Goal: Task Accomplishment & Management: Use online tool/utility

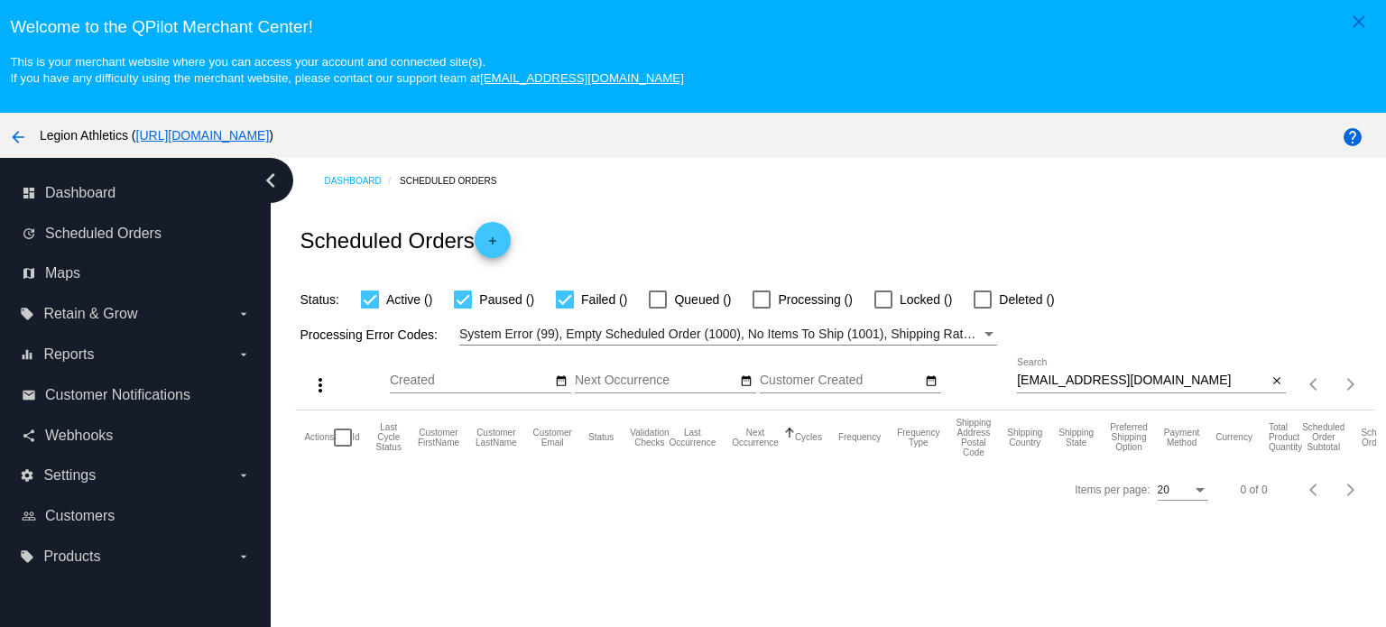
click at [1097, 378] on input "[EMAIL_ADDRESS][DOMAIN_NAME]" at bounding box center [1142, 380] width 250 height 14
paste input "[PERSON_NAME].taylor358"
type input "[PERSON_NAME][EMAIL_ADDRESS][DOMAIN_NAME]"
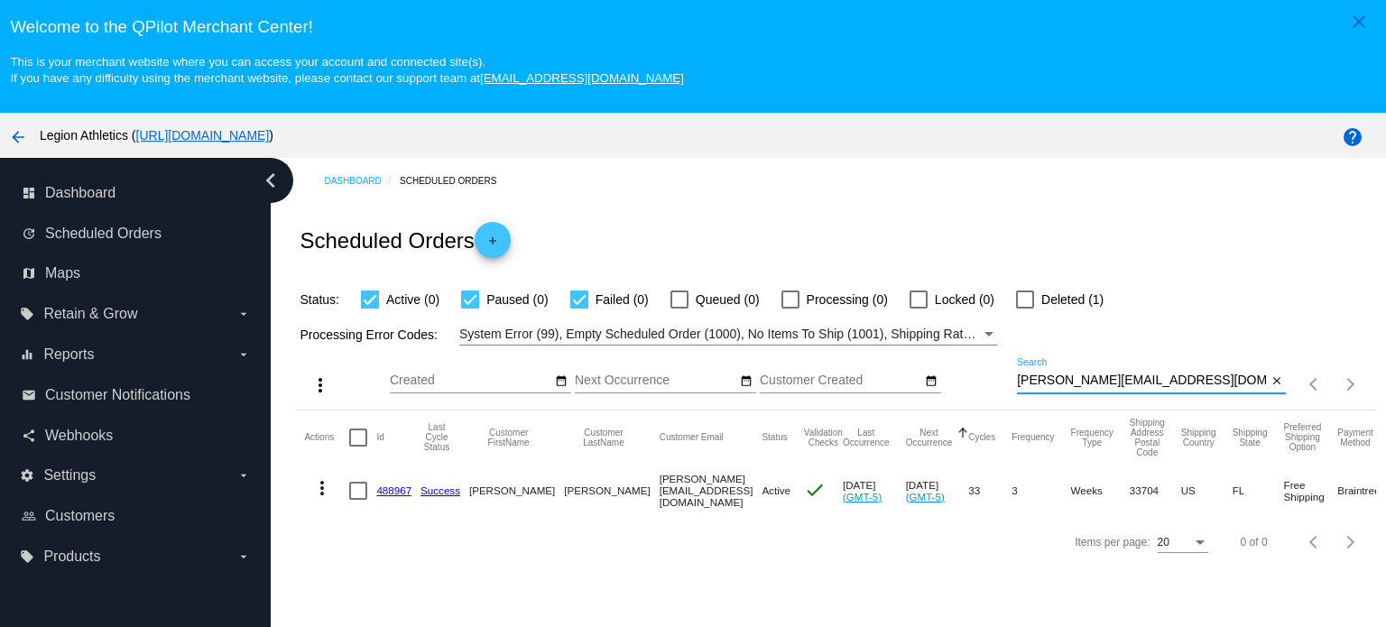
drag, startPoint x: 389, startPoint y: 486, endPoint x: 415, endPoint y: 474, distance: 28.7
click at [389, 486] on link "488967" at bounding box center [393, 490] width 35 height 12
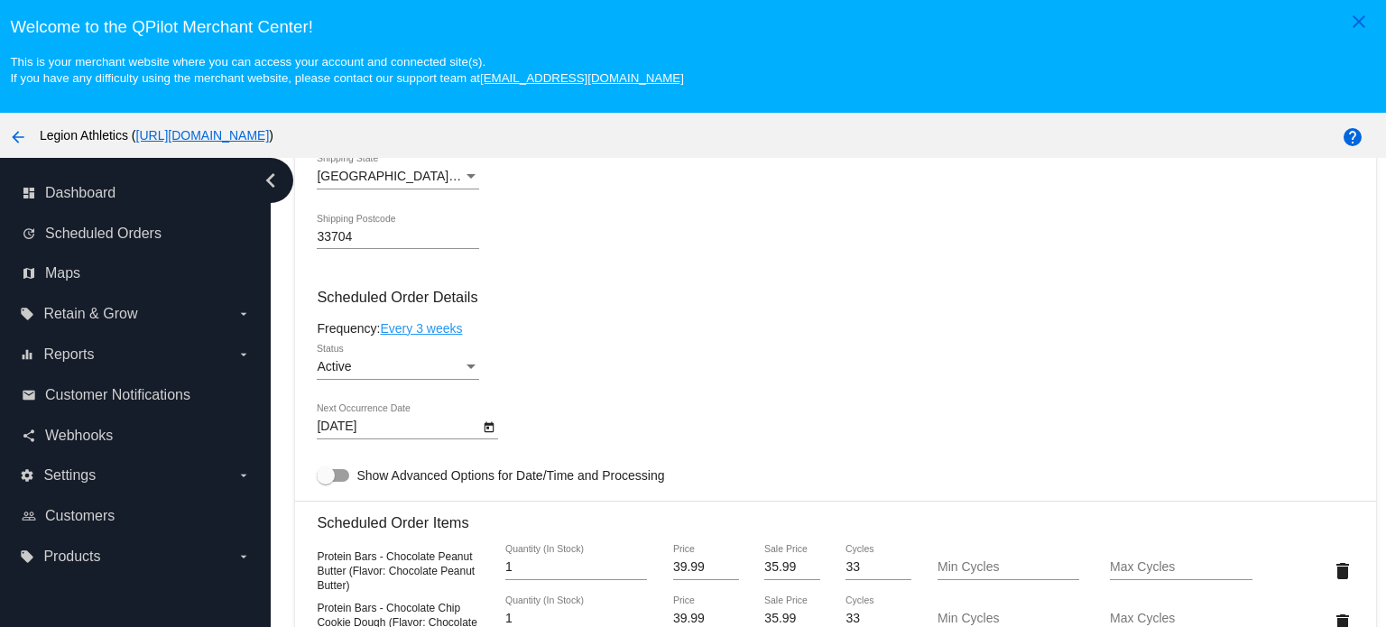
scroll to position [992, 0]
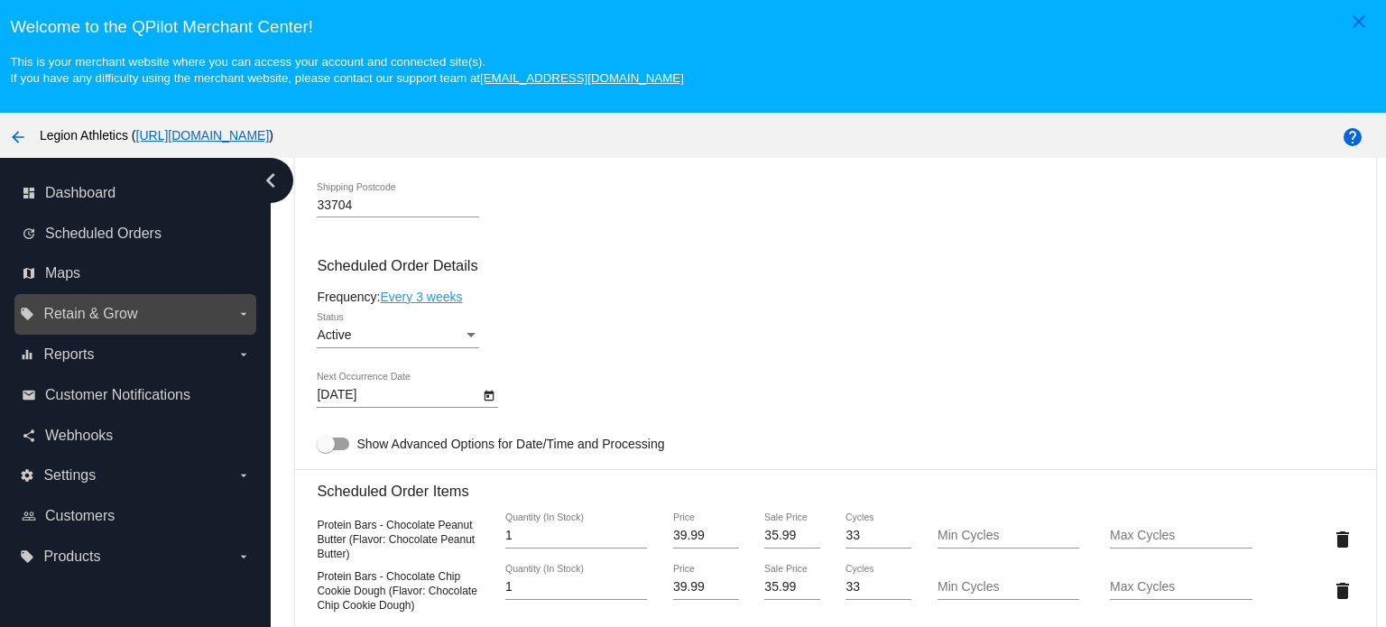
click at [230, 317] on label "local_offer Retain & Grow arrow_drop_down" at bounding box center [135, 313] width 230 height 29
click at [0, 0] on input "local_offer Retain & Grow arrow_drop_down" at bounding box center [0, 0] width 0 height 0
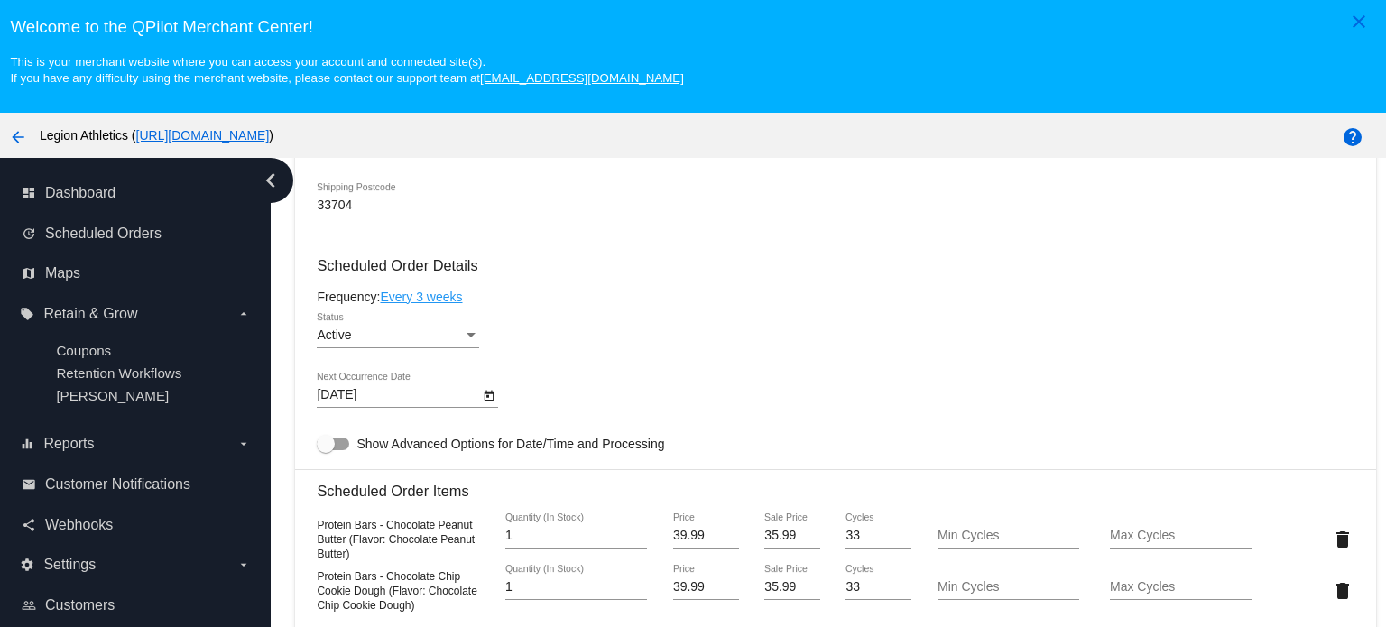
click at [788, 309] on mat-card-content "Customer 2054620: [PERSON_NAME] [PERSON_NAME][EMAIL_ADDRESS][DOMAIN_NAME] Custo…" at bounding box center [835, 492] width 1036 height 1750
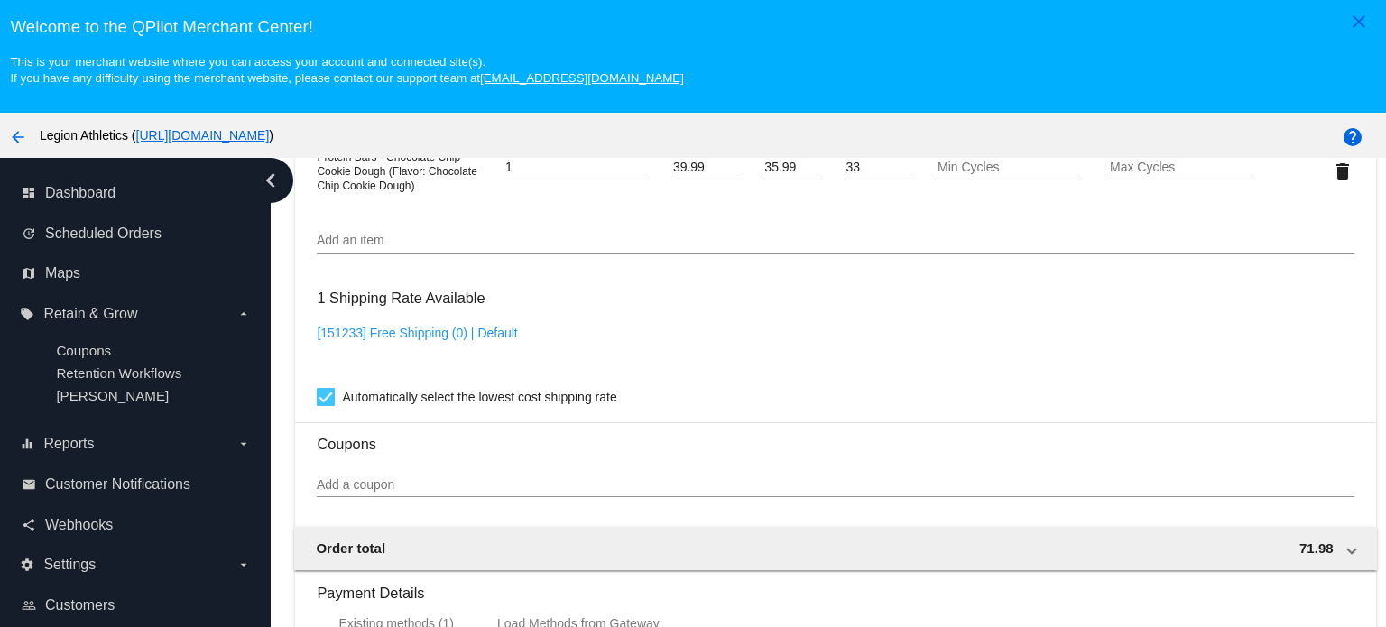
scroll to position [1443, 0]
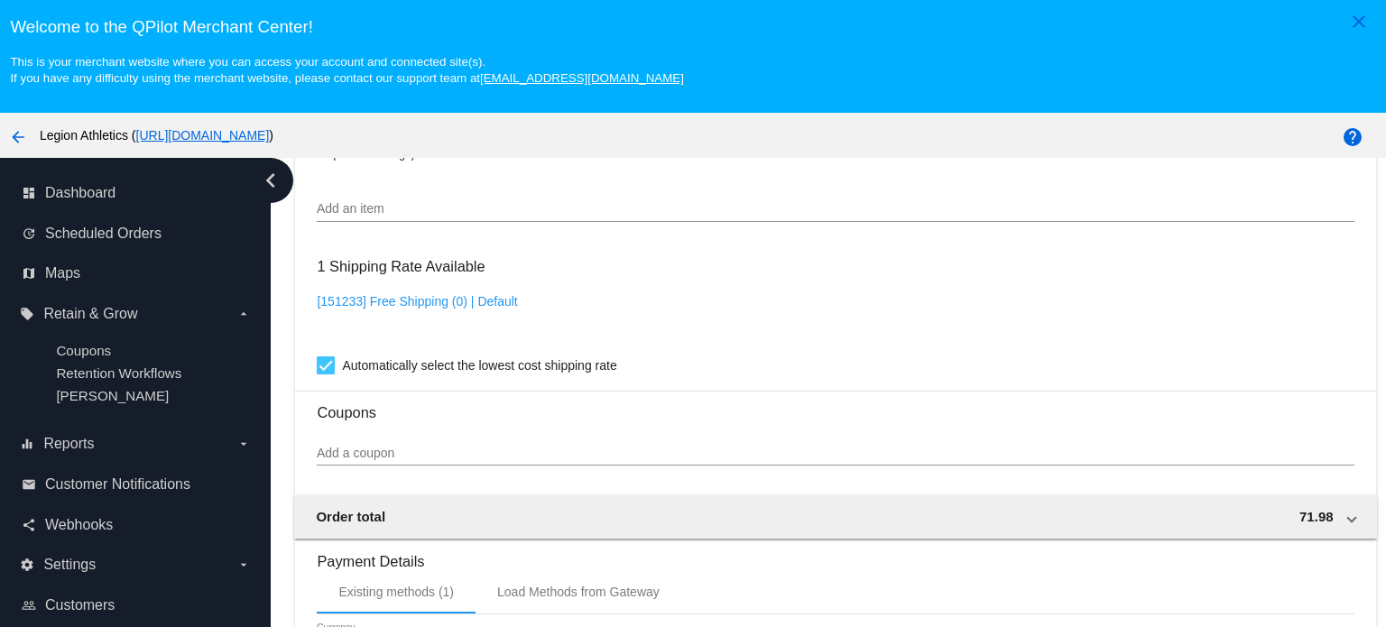
click at [364, 465] on div "Add a coupon" at bounding box center [835, 447] width 1036 height 35
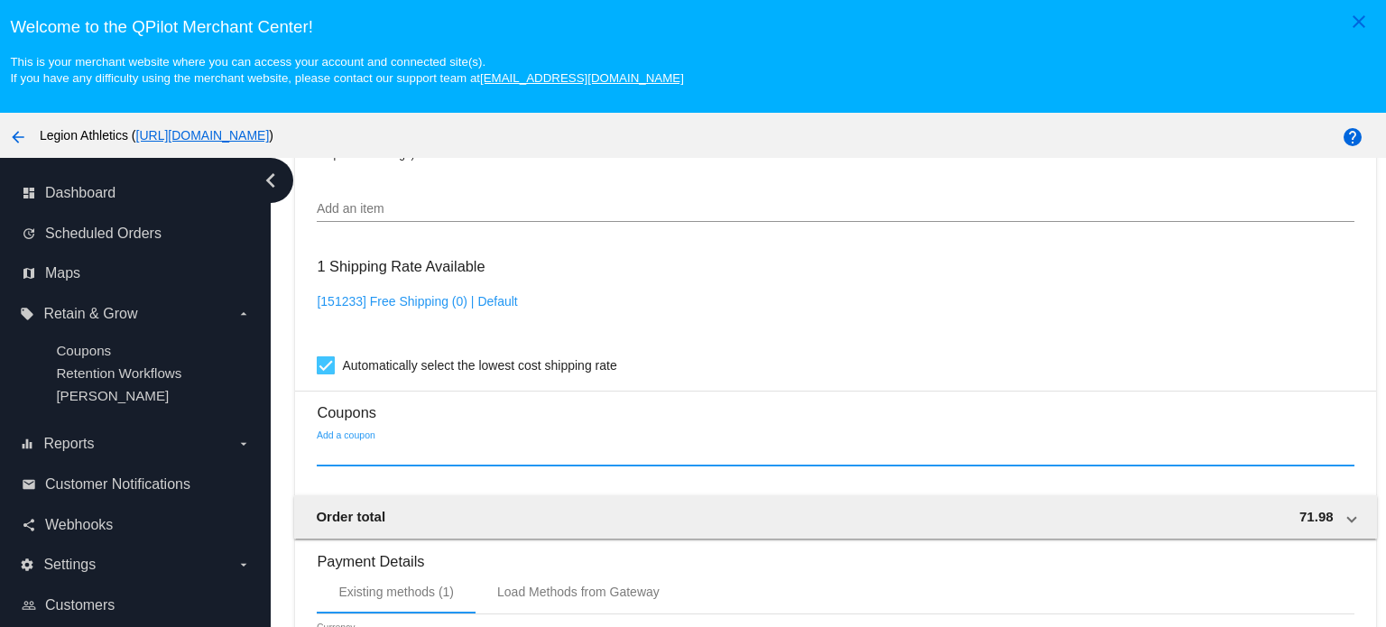
paste input "Sub_StoreCredit_Lyn"
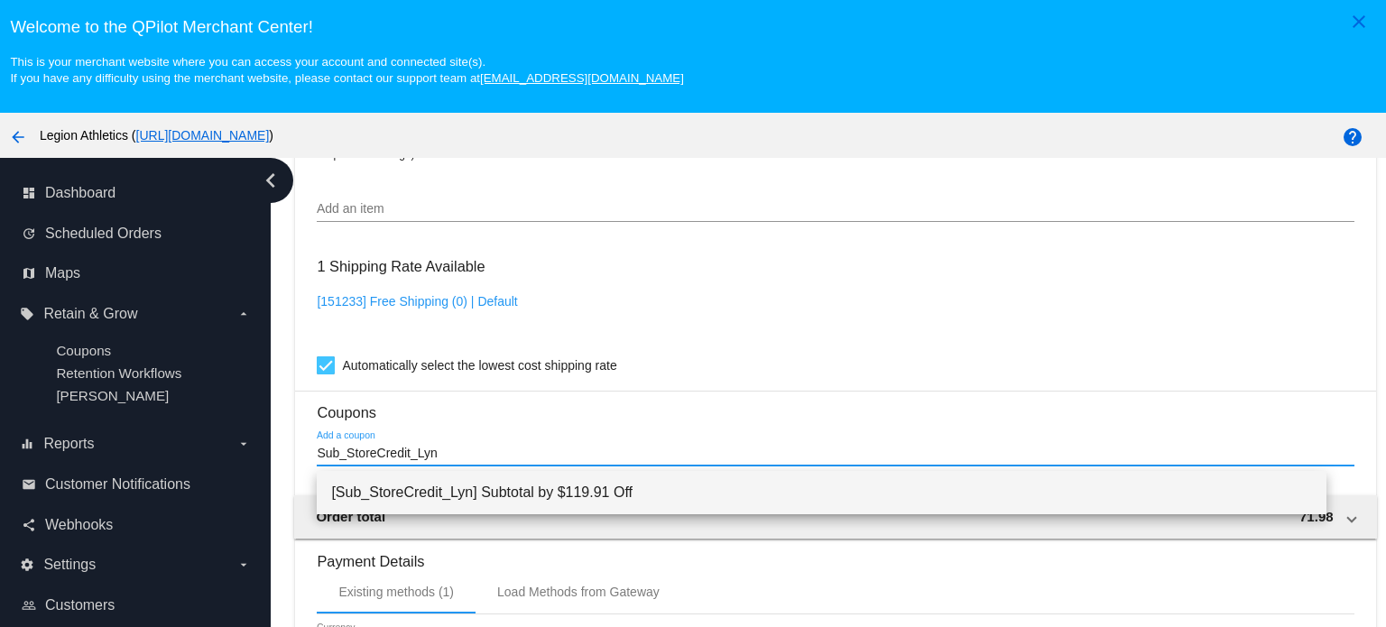
type input "Sub_StoreCredit_Lyn"
click at [530, 494] on span "[Sub_StoreCredit_Lyn] Subtotal by $119.91 Off" at bounding box center [821, 492] width 981 height 43
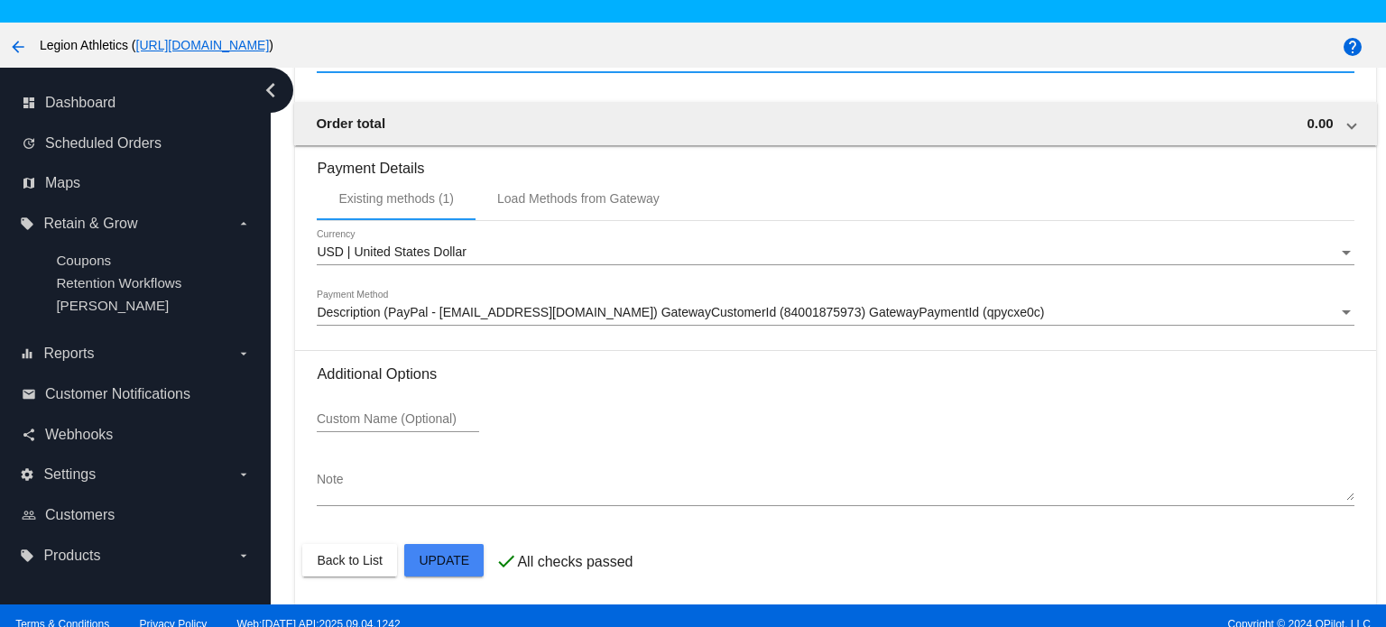
scroll to position [113, 0]
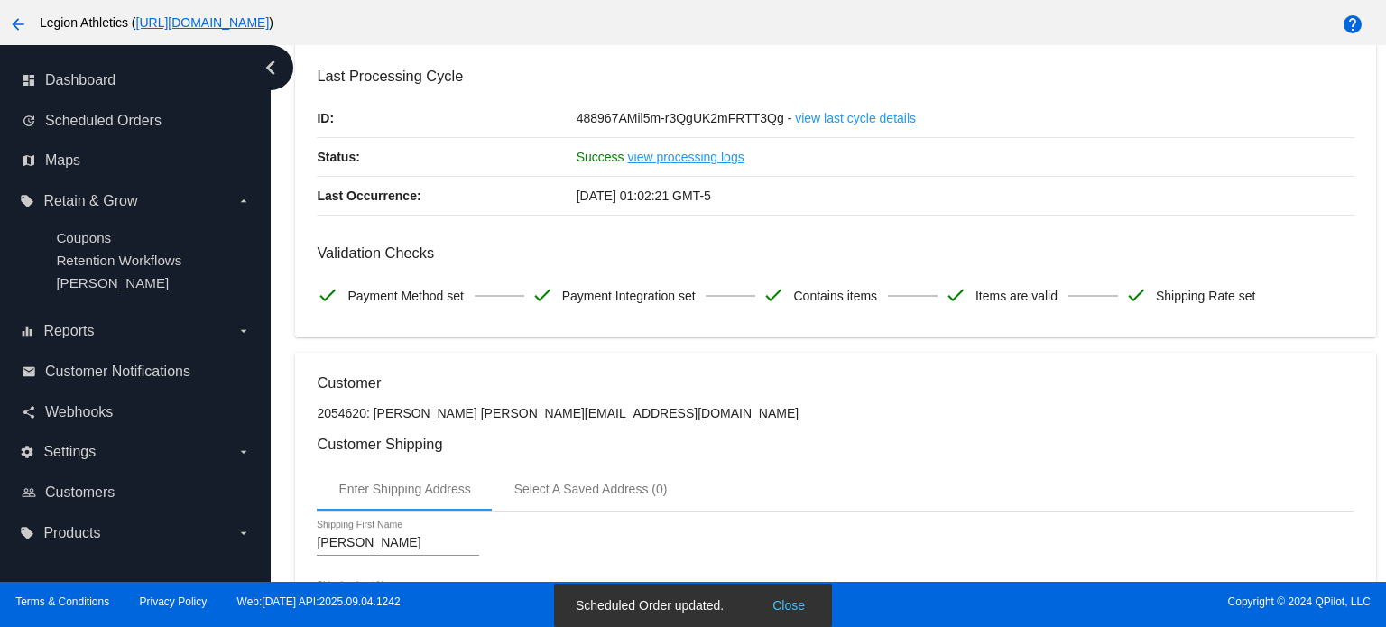
scroll to position [0, 0]
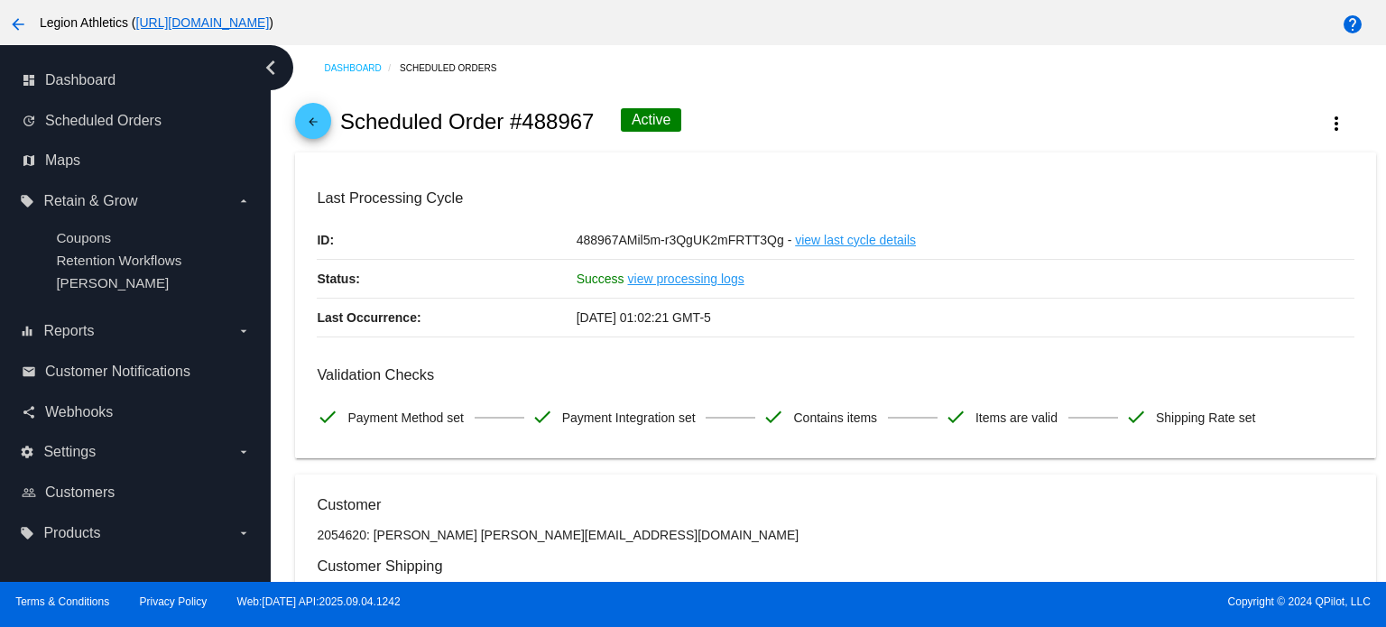
click at [556, 121] on h2 "Scheduled Order #488967" at bounding box center [467, 121] width 254 height 25
copy h2 "488967"
click at [593, 72] on div "Dashboard Scheduled Orders" at bounding box center [849, 68] width 1051 height 28
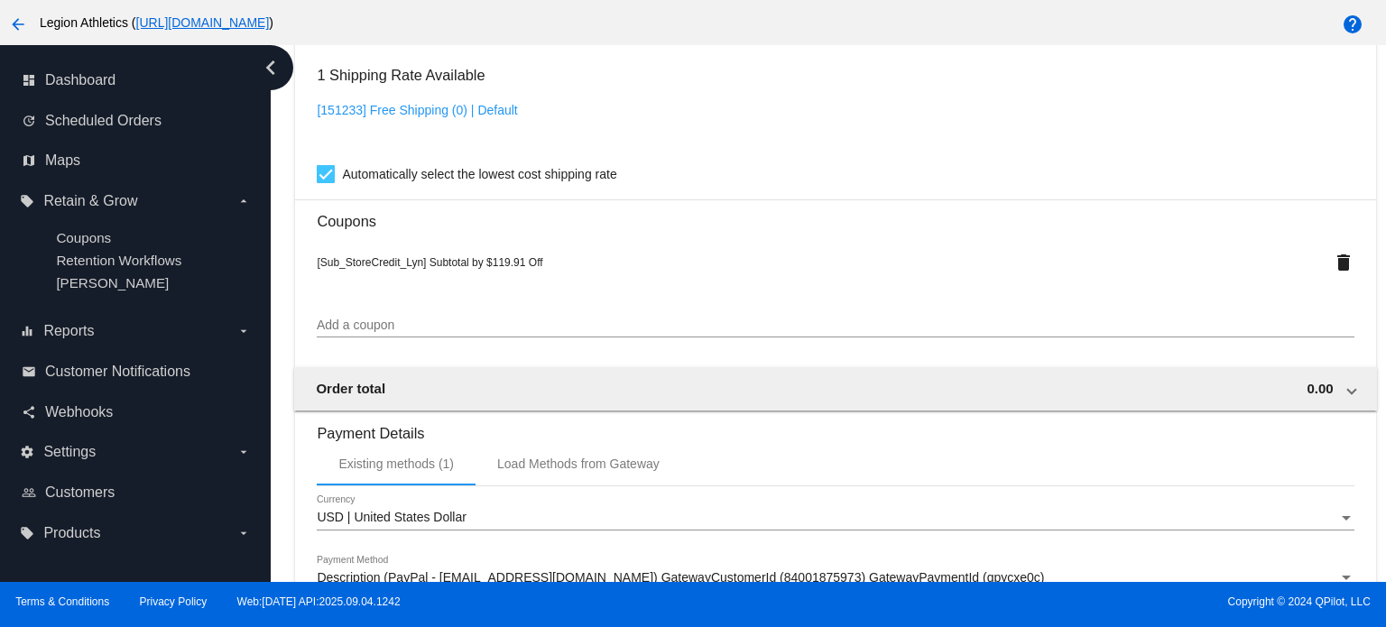
scroll to position [1534, 0]
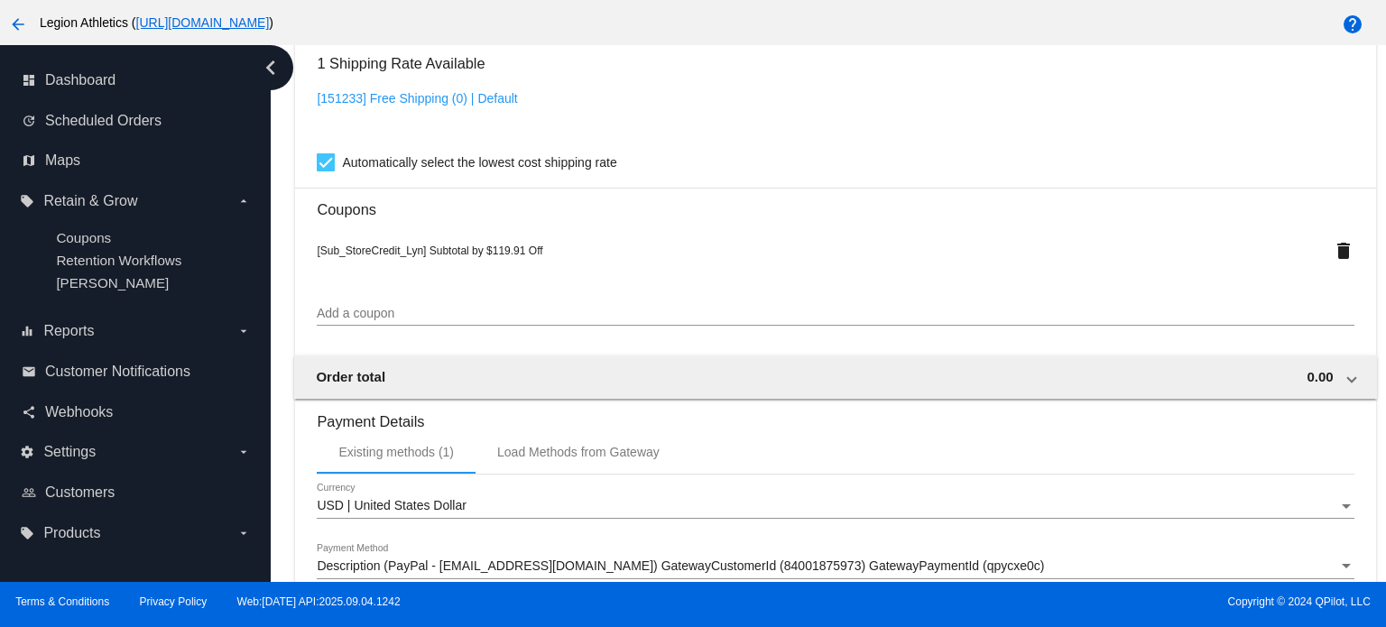
drag, startPoint x: 486, startPoint y: 255, endPoint x: 521, endPoint y: 255, distance: 35.2
click at [521, 255] on span "[Sub_StoreCredit_Lyn] Subtotal by $119.91 Off" at bounding box center [430, 250] width 226 height 13
copy span "$119.91"
click at [812, 124] on div "[151233] Free Shipping (0) | Default" at bounding box center [835, 116] width 1036 height 51
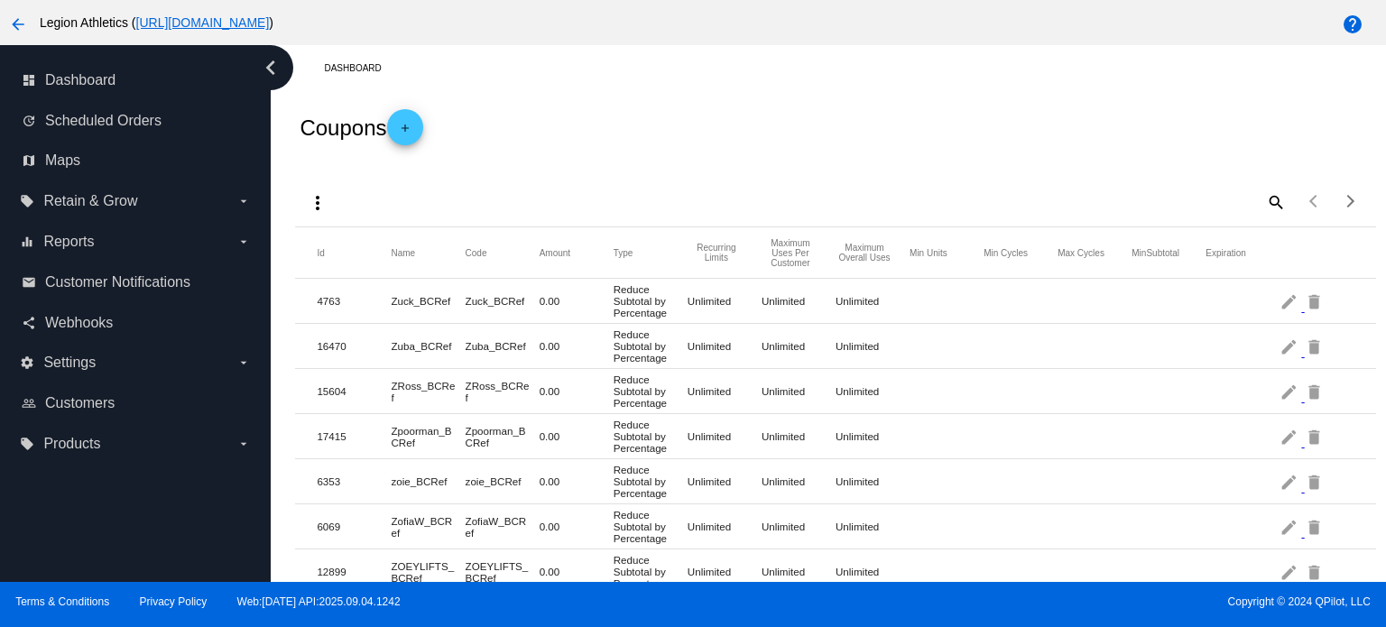
click at [410, 129] on mat-icon "add" at bounding box center [405, 133] width 22 height 22
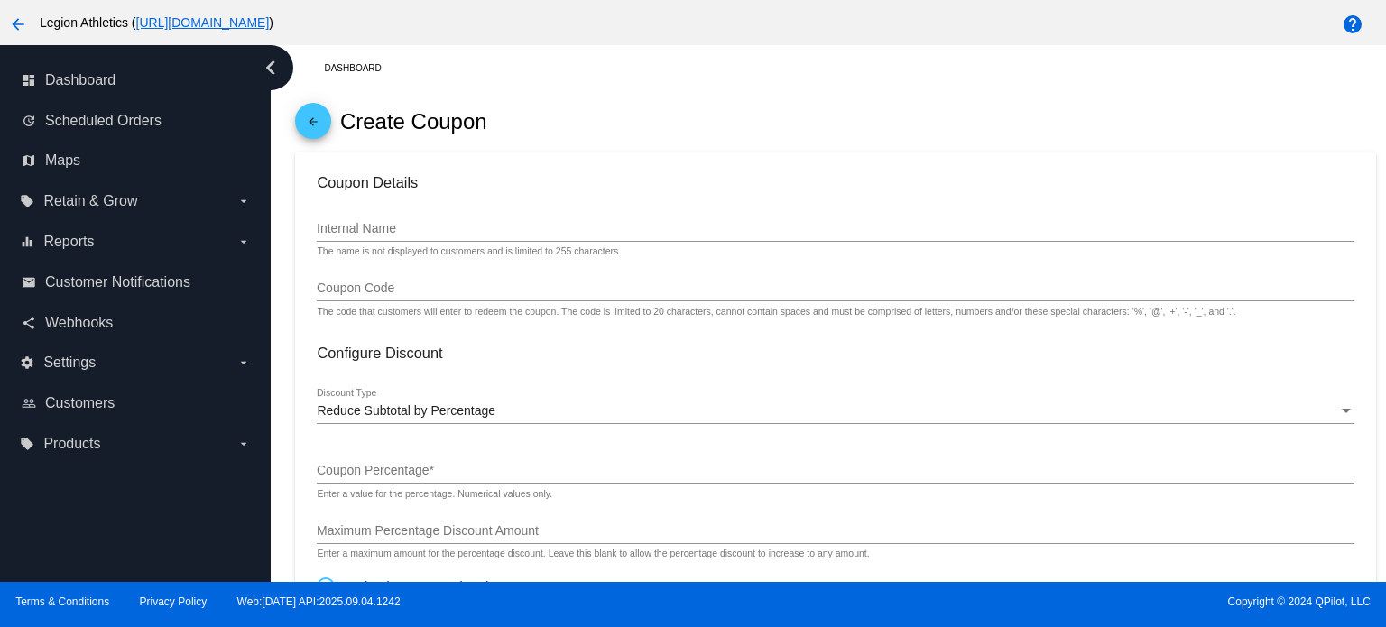
click at [469, 232] on input "Internal Name" at bounding box center [835, 229] width 1036 height 14
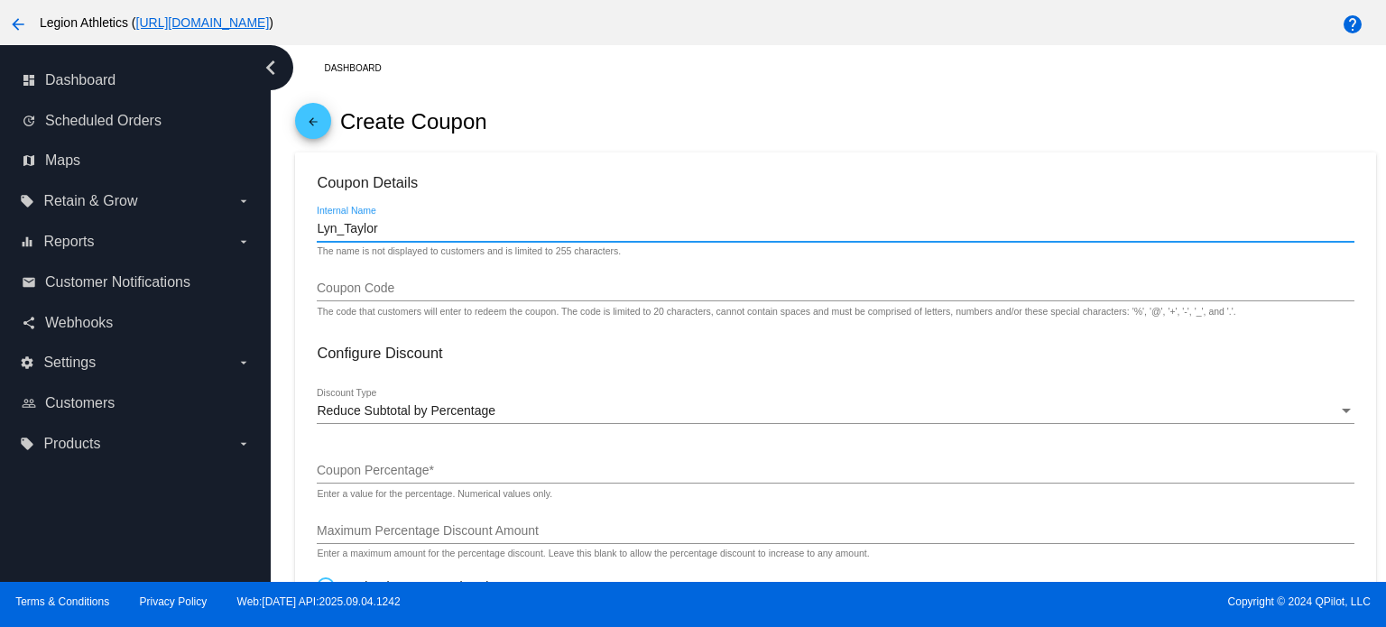
type input "Lyn_Taylor"
click at [664, 111] on div "arrow_back Create Coupon" at bounding box center [835, 121] width 1080 height 61
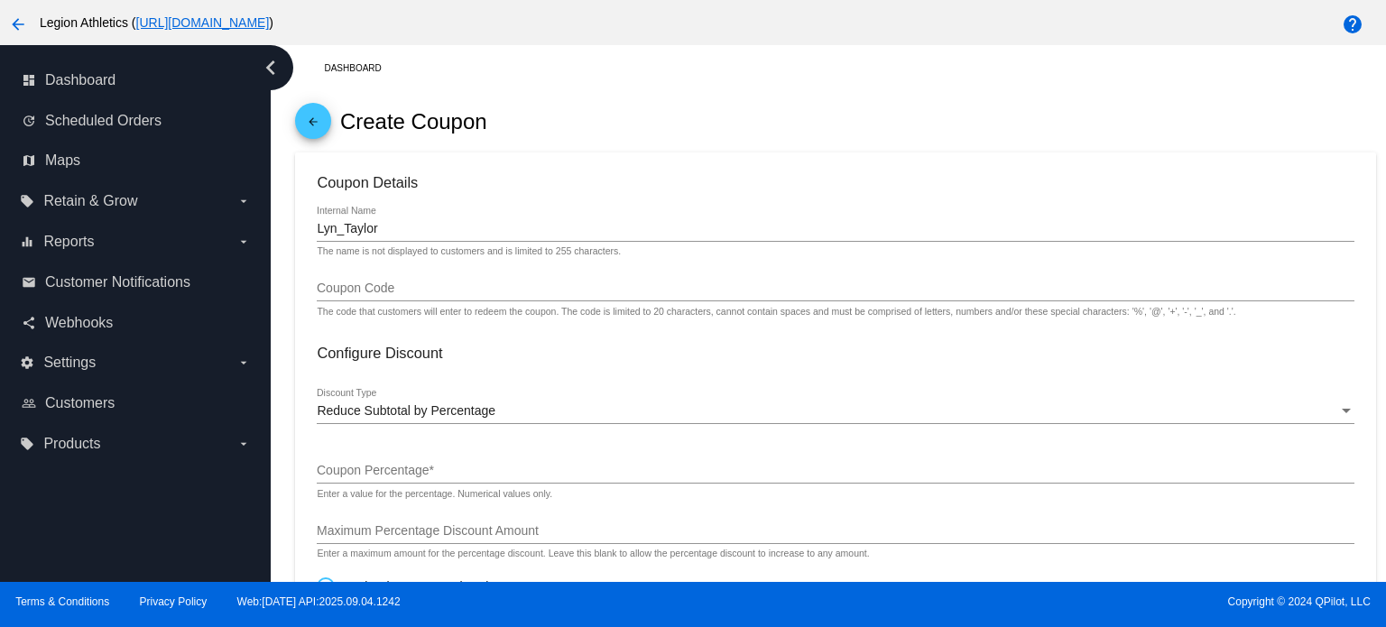
click at [423, 293] on input "Coupon Code" at bounding box center [835, 288] width 1036 height 14
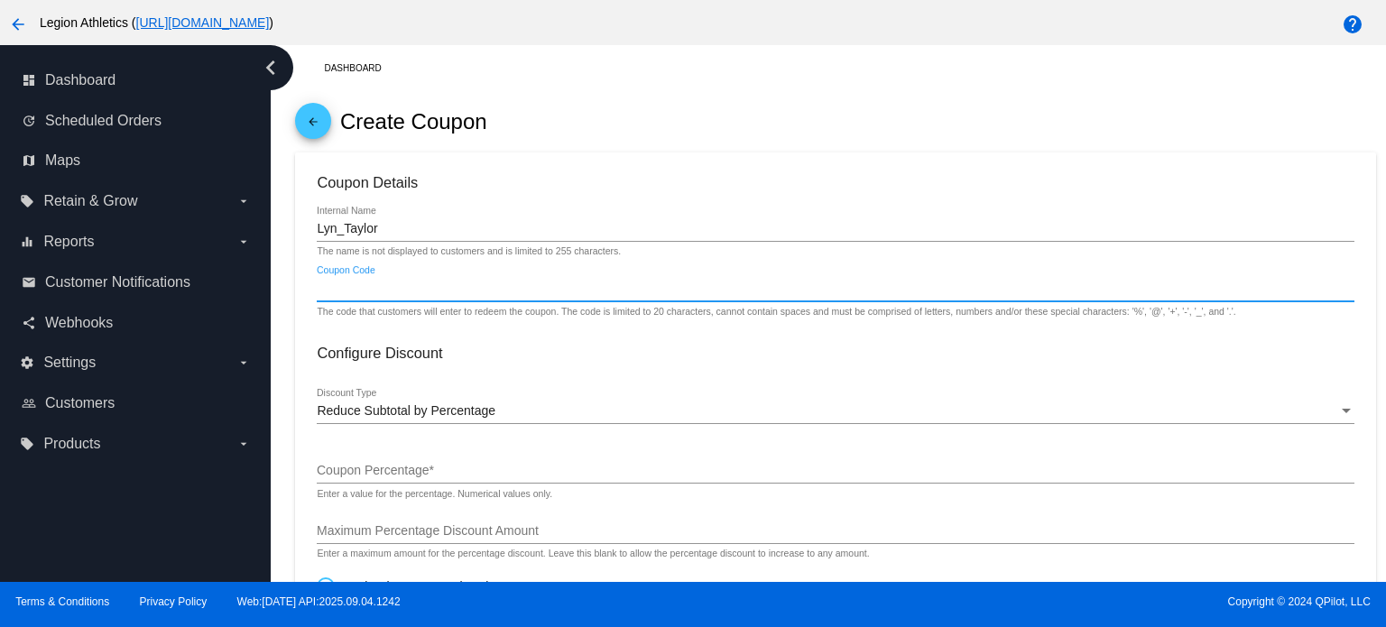
click at [374, 282] on input "Coupon Code" at bounding box center [835, 288] width 1036 height 14
click at [453, 284] on input "Sub_StoreCredit_LynTaylor" at bounding box center [835, 288] width 1036 height 14
type input "Sub_StoreCredit_LynTaylor"
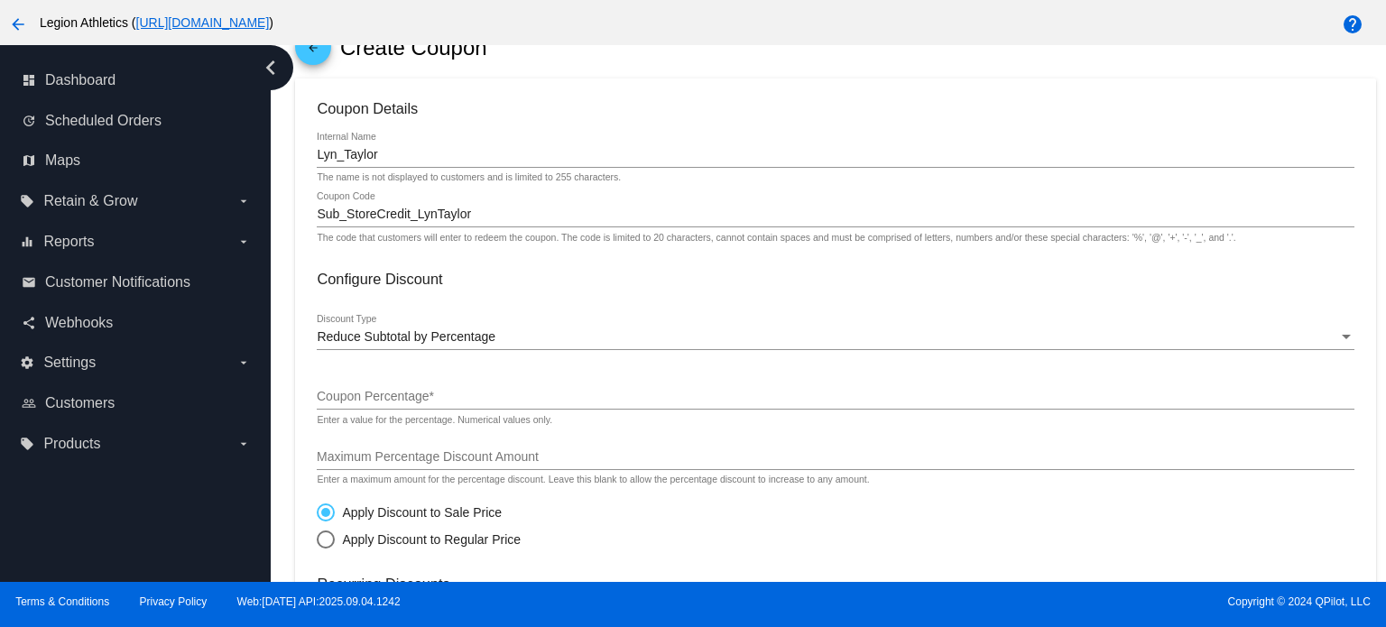
scroll to position [180, 0]
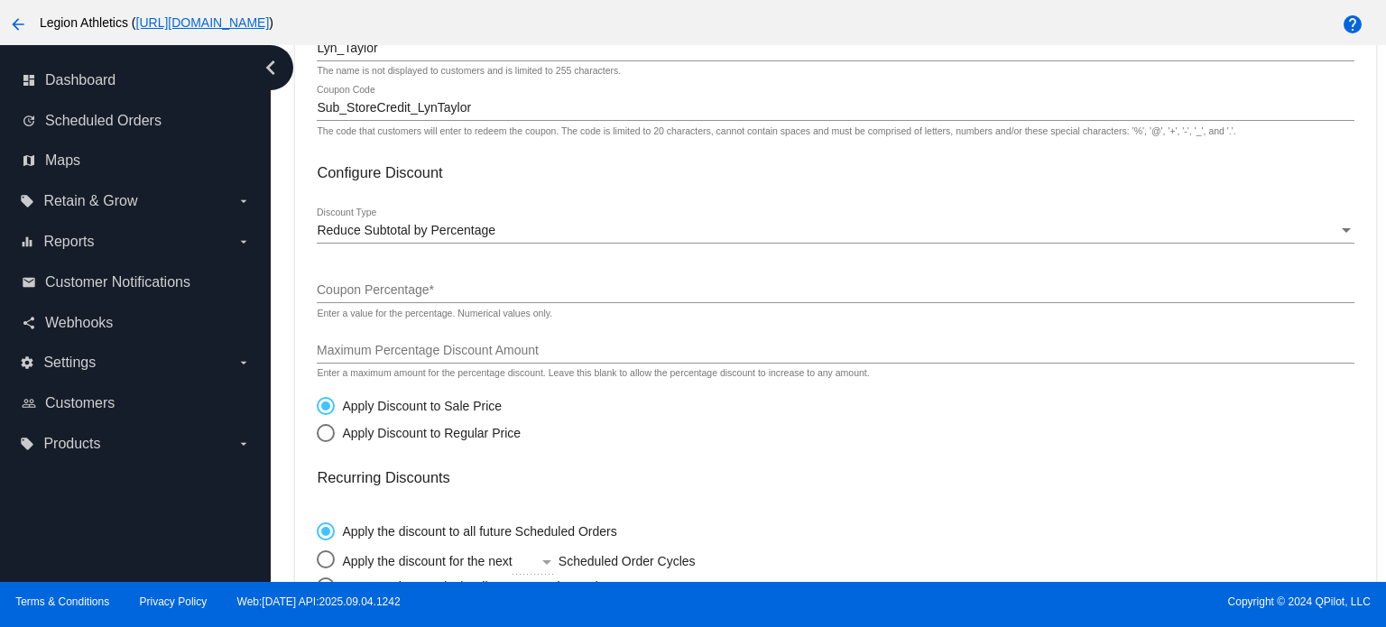
click at [447, 235] on span "Reduce Subtotal by Percentage" at bounding box center [406, 230] width 179 height 14
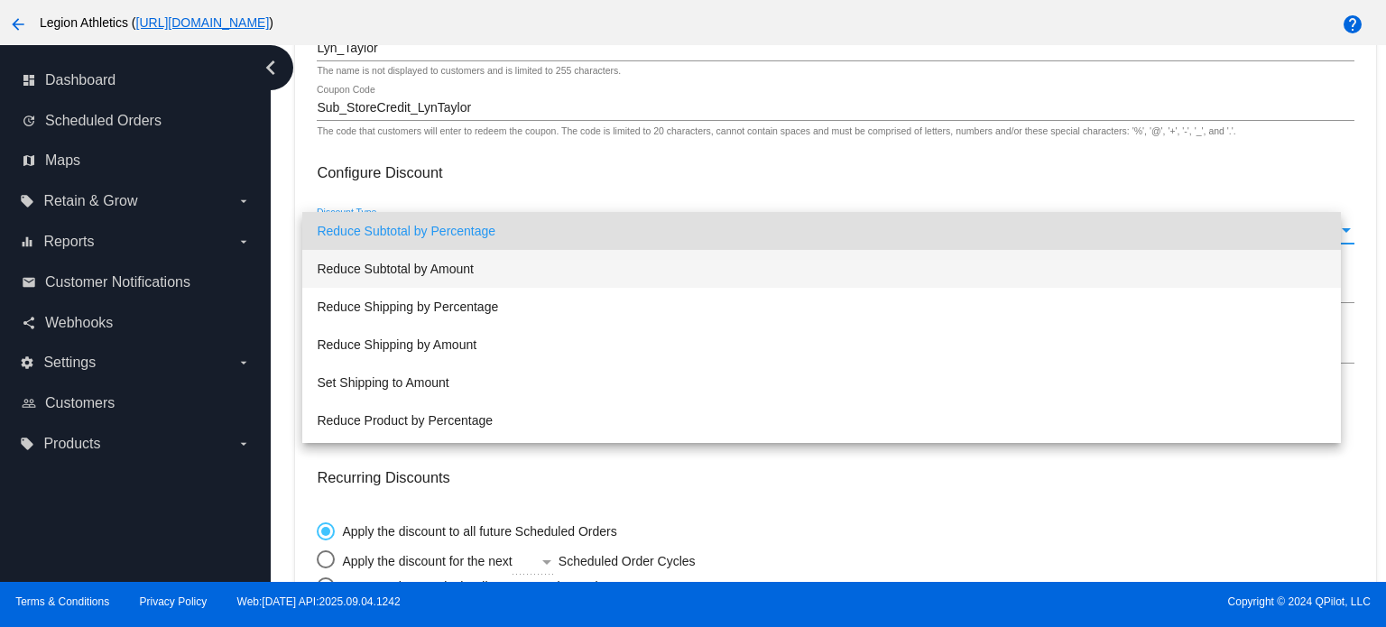
click at [451, 260] on span "Reduce Subtotal by Amount" at bounding box center [821, 269] width 1009 height 38
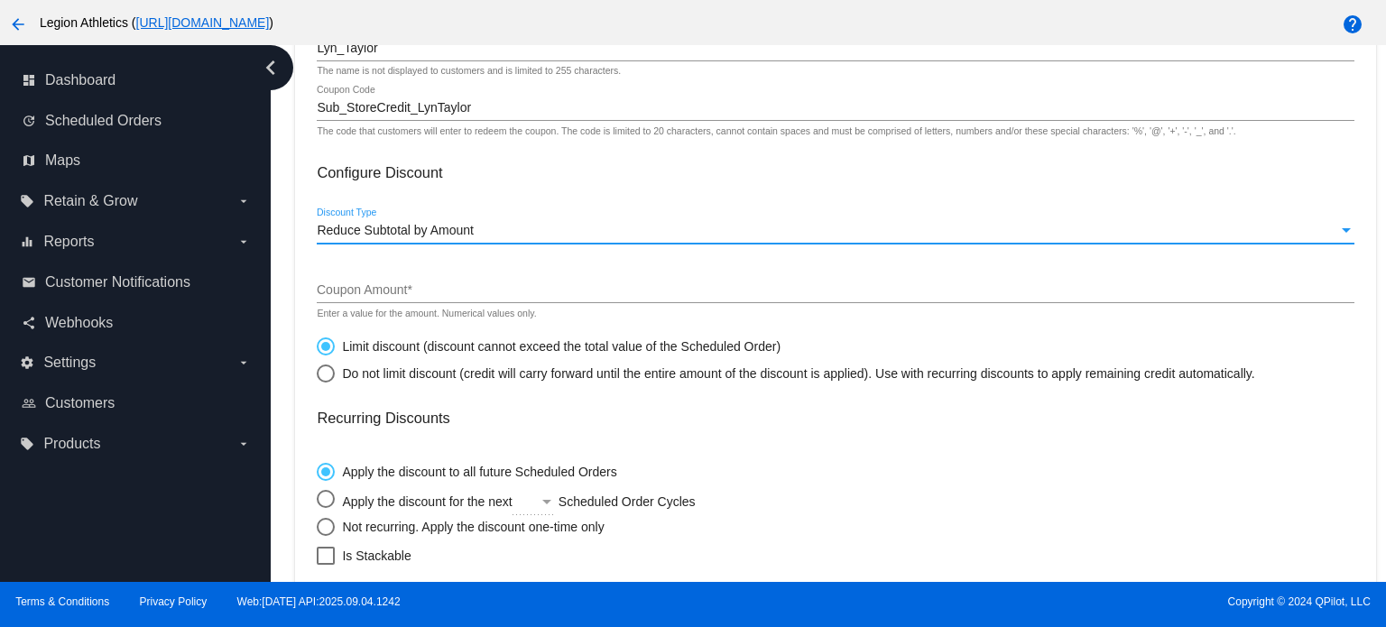
click at [408, 291] on input "Coupon Amount *" at bounding box center [835, 290] width 1036 height 14
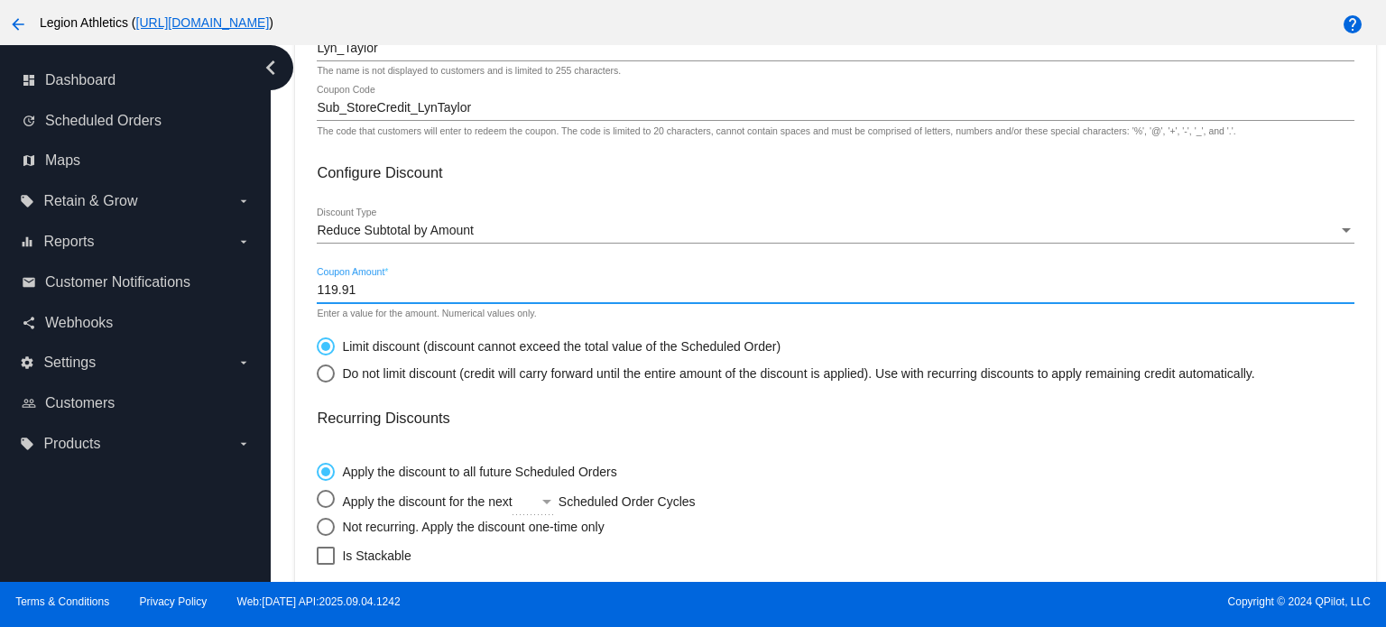
type input "119.91"
click at [568, 374] on div "Do not limit discount (credit will carry forward until the entire amount of the…" at bounding box center [794, 373] width 919 height 14
click at [317, 373] on input "Do not limit discount (credit will carry forward until the entire amount of the…" at bounding box center [316, 373] width 1 height 1
radio input "true"
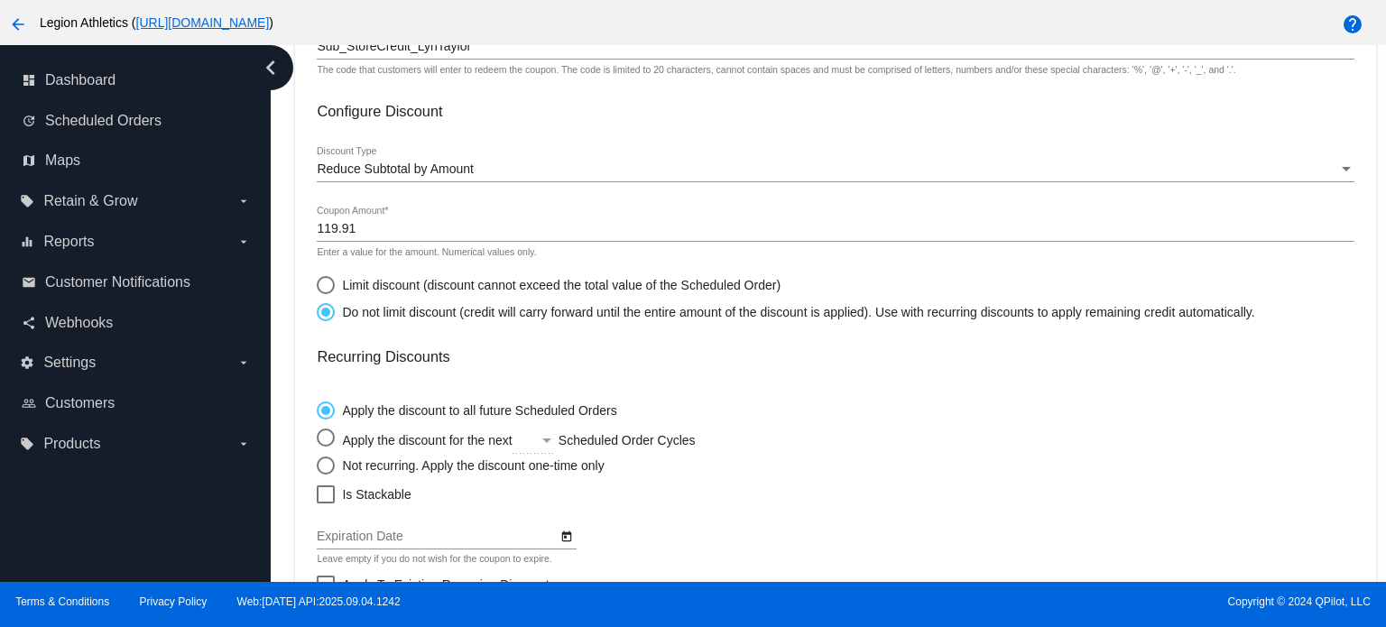
scroll to position [271, 0]
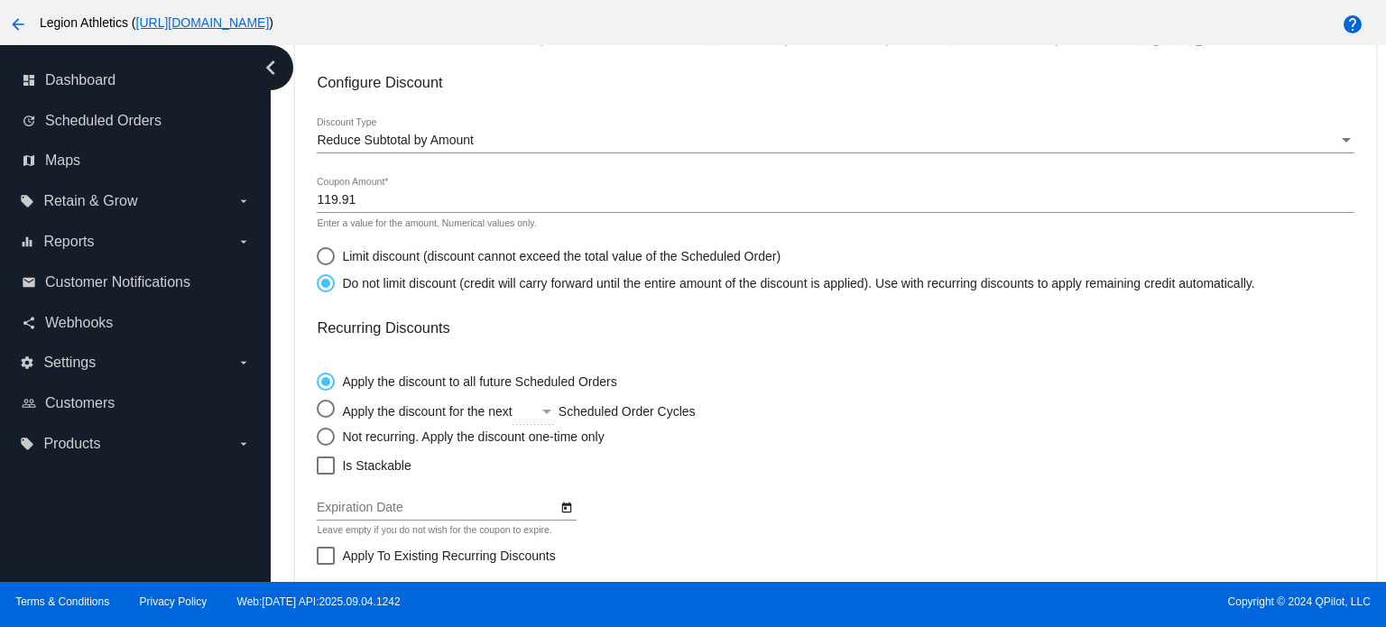
click at [368, 431] on div "Not recurring. Apply the discount one-time only" at bounding box center [469, 436] width 269 height 14
click at [317, 436] on input "Not recurring. Apply the discount one-time only" at bounding box center [316, 436] width 1 height 1
radio input "true"
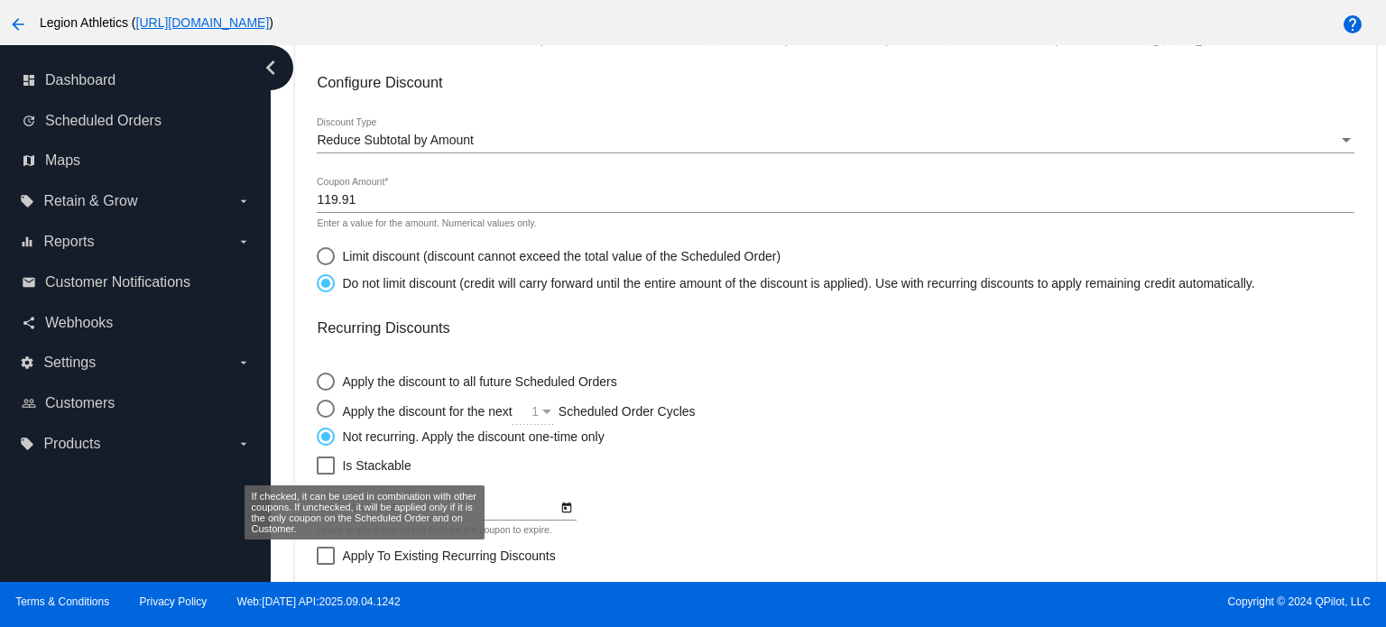
click at [386, 465] on span "Is Stackable" at bounding box center [376, 466] width 69 height 22
click at [326, 474] on input "Is Stackable" at bounding box center [325, 474] width 1 height 1
checkbox input "true"
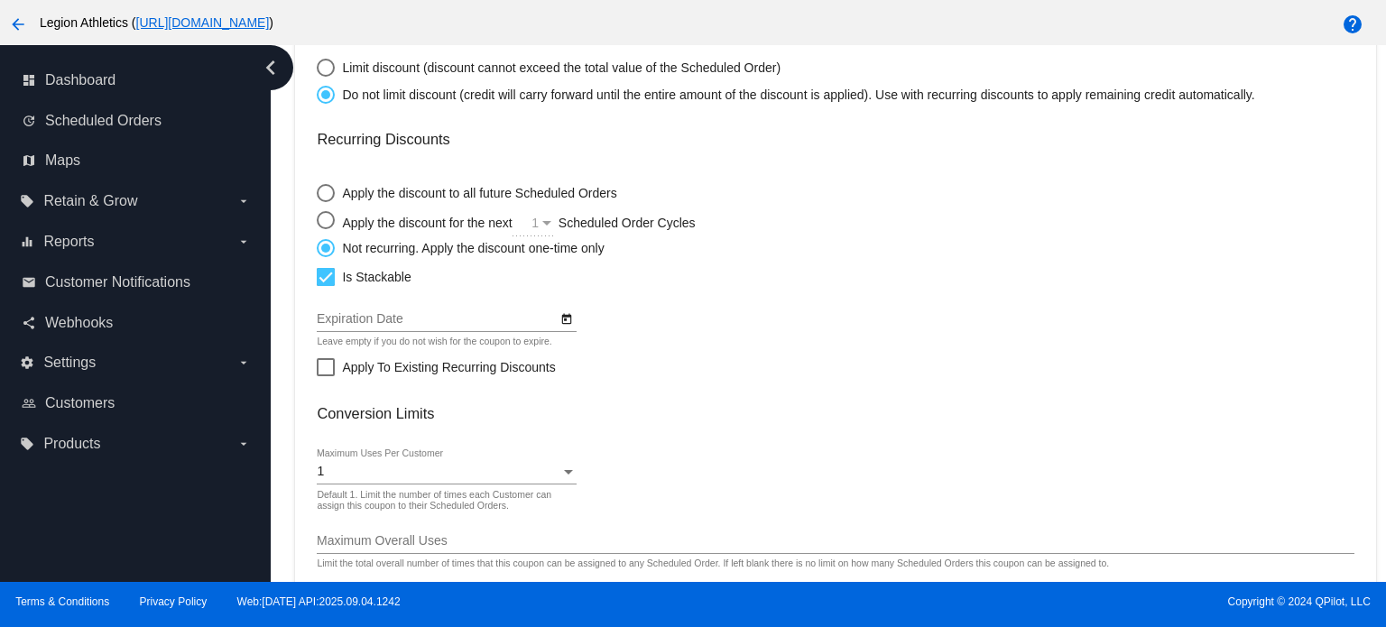
scroll to position [556, 0]
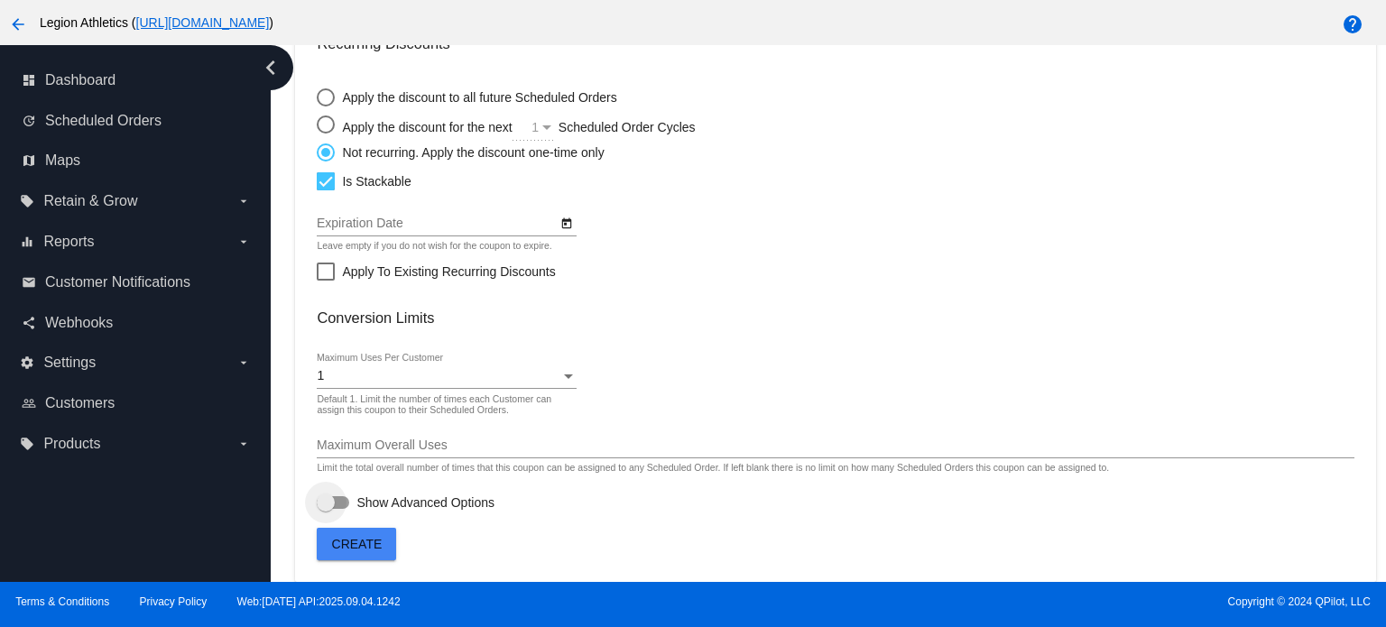
click at [329, 504] on div at bounding box center [326, 502] width 18 height 18
click at [326, 509] on input "Show Advanced Options" at bounding box center [325, 509] width 1 height 1
checkbox input "true"
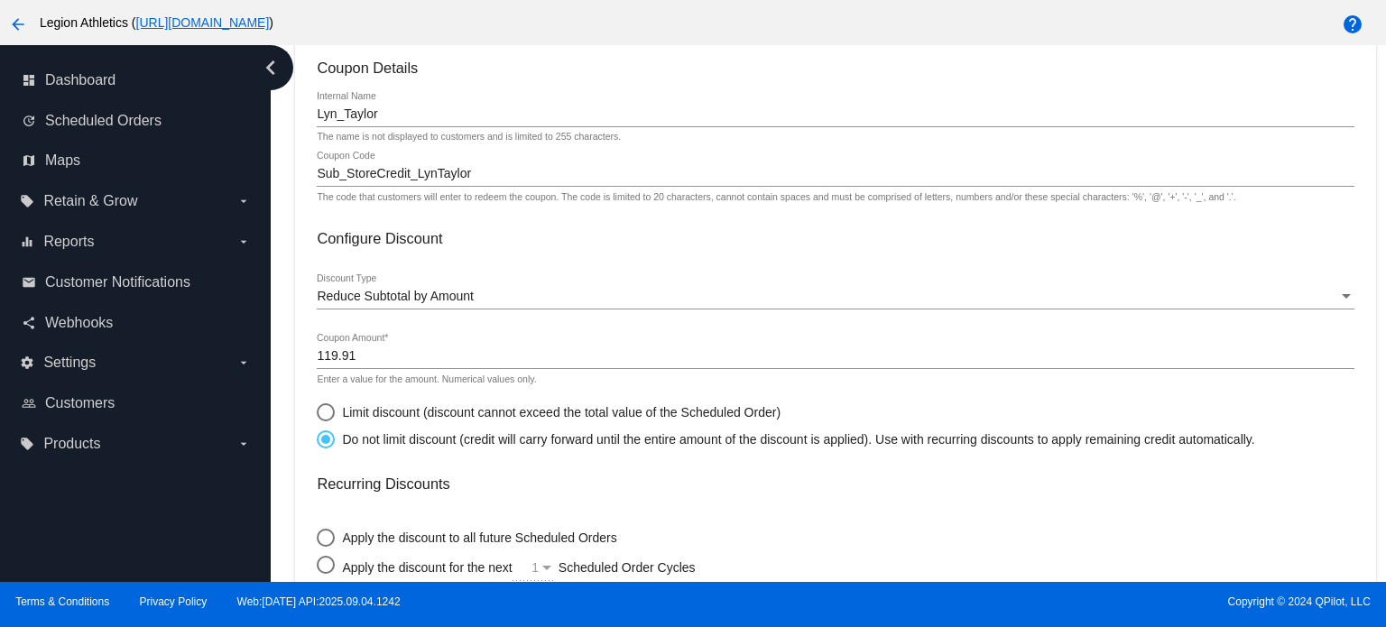
scroll to position [0, 0]
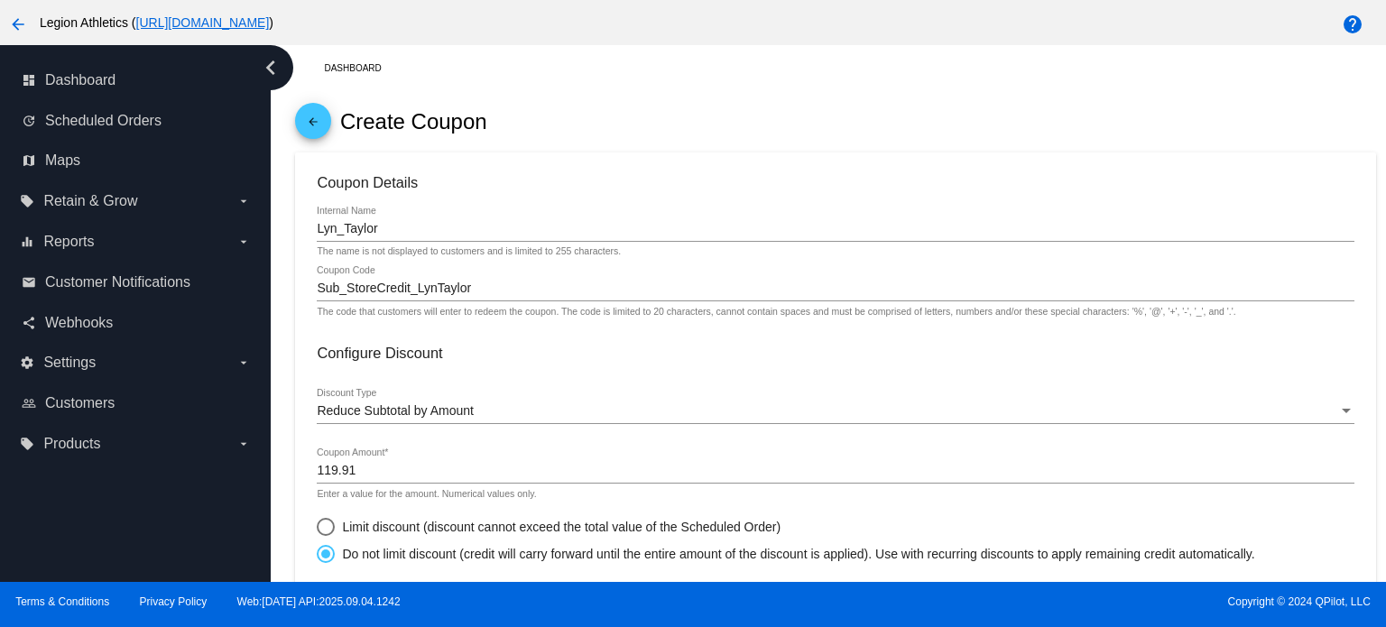
click at [469, 281] on div "Sub_StoreCredit_LynTaylor Coupon Code" at bounding box center [835, 283] width 1036 height 35
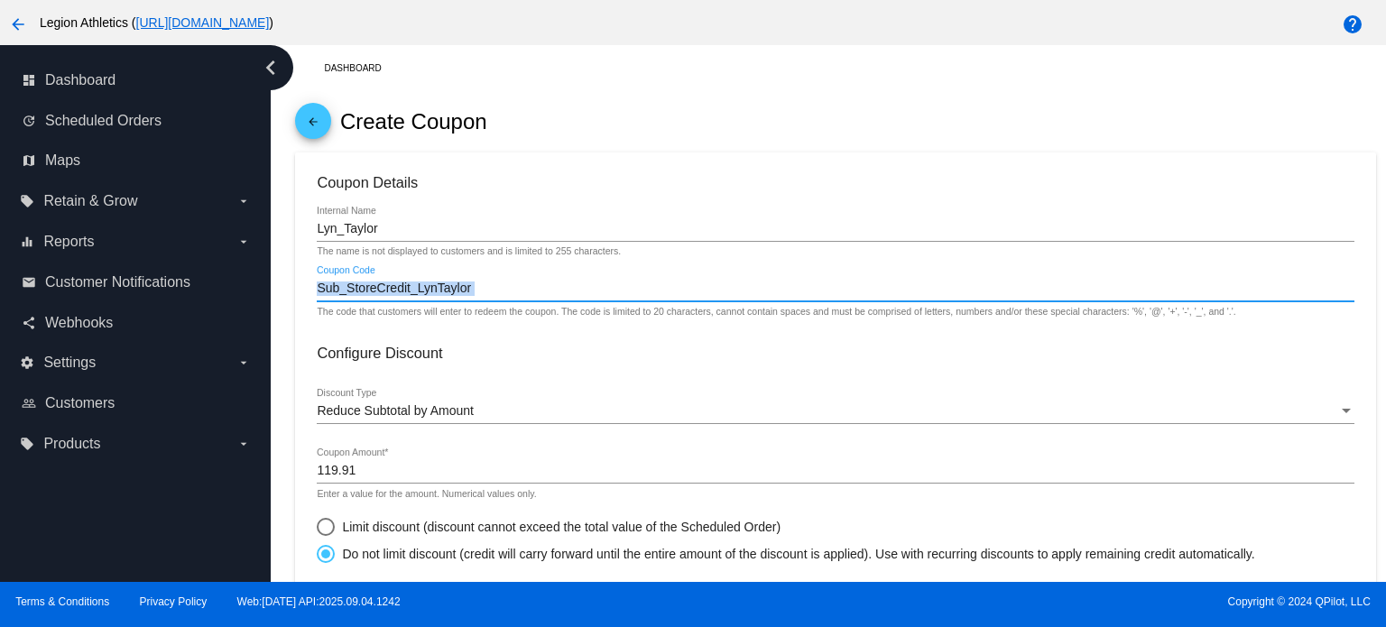
click at [469, 281] on div "Sub_StoreCredit_LynTaylor Coupon Code" at bounding box center [835, 283] width 1036 height 35
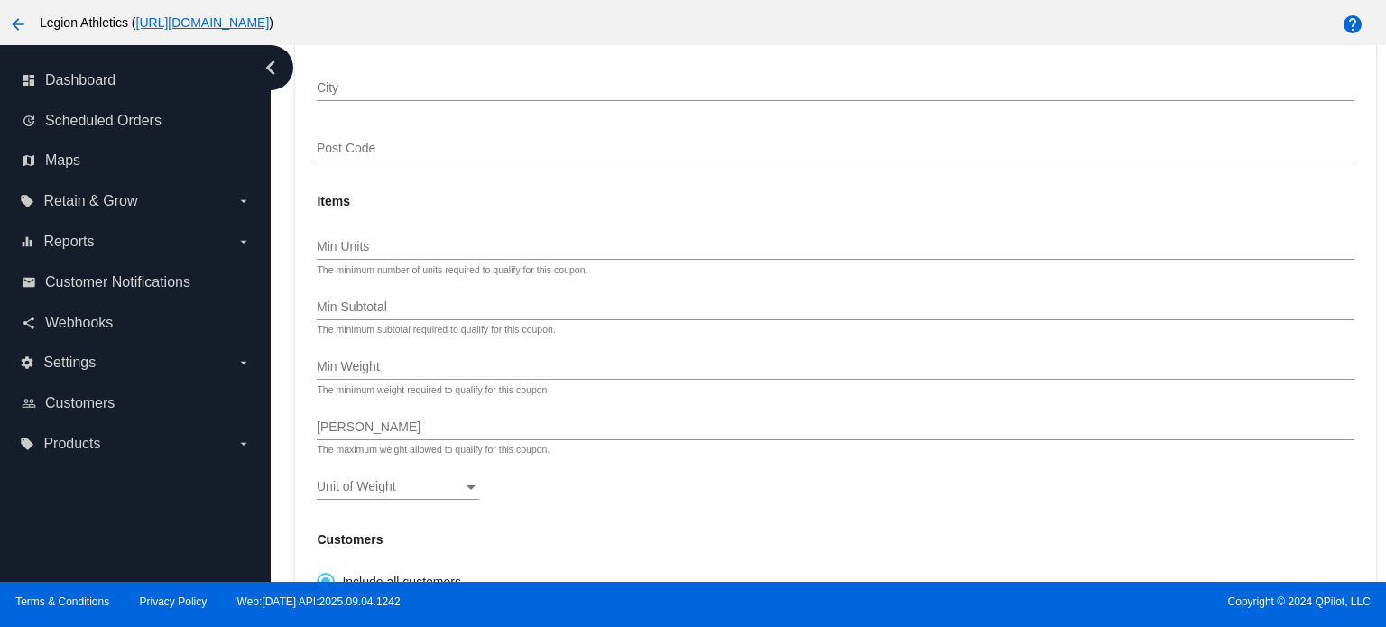
scroll to position [1531, 0]
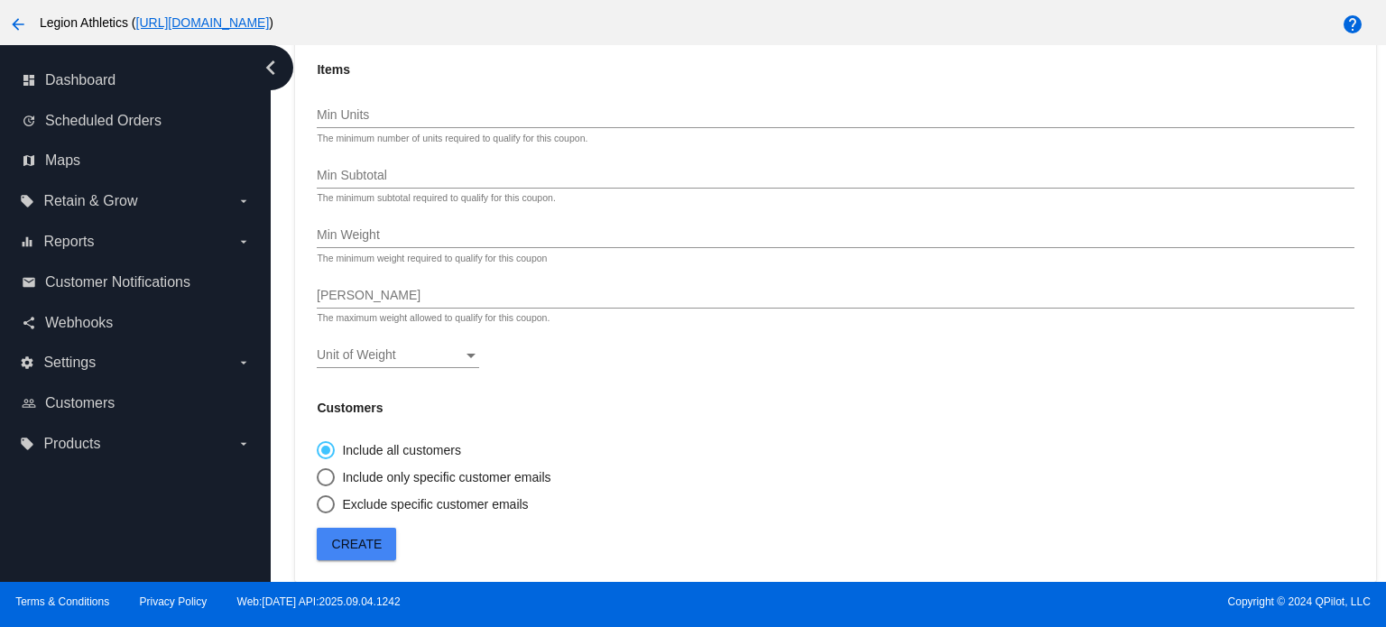
click at [735, 391] on div "Match Conditions Cycles Min Scheduled Order Cycles The minimum number of Cycles…" at bounding box center [835, 47] width 1036 height 934
click at [361, 554] on button "Create" at bounding box center [356, 544] width 79 height 32
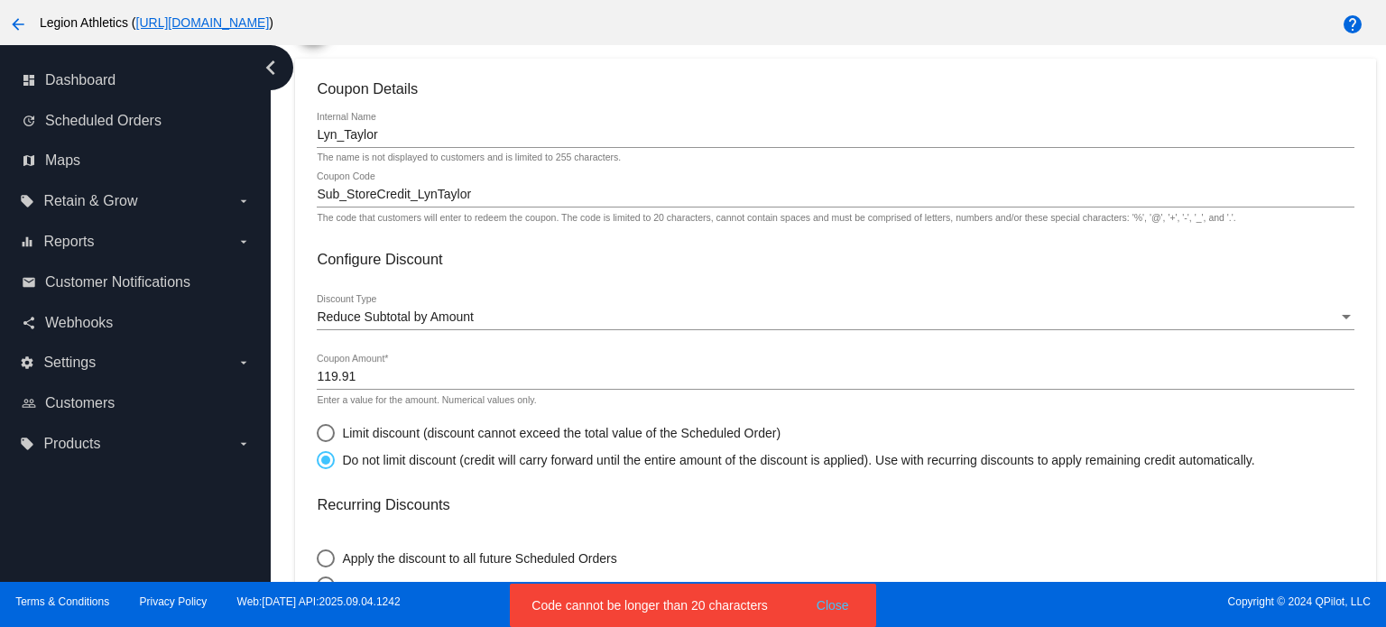
scroll to position [0, 0]
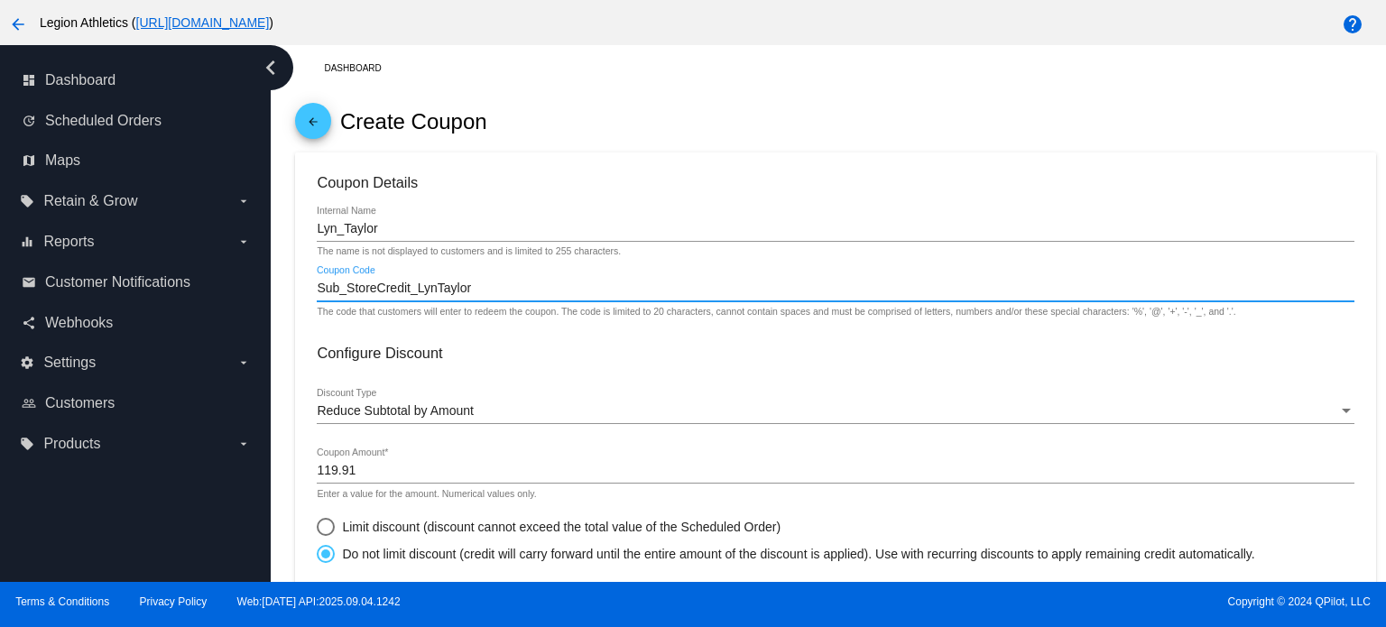
drag, startPoint x: 440, startPoint y: 284, endPoint x: 525, endPoint y: 284, distance: 84.8
click at [525, 284] on input "Sub_StoreCredit_LynTaylor" at bounding box center [835, 288] width 1036 height 14
click at [534, 284] on input "Sub_StoreCredit_Lyn" at bounding box center [835, 288] width 1036 height 14
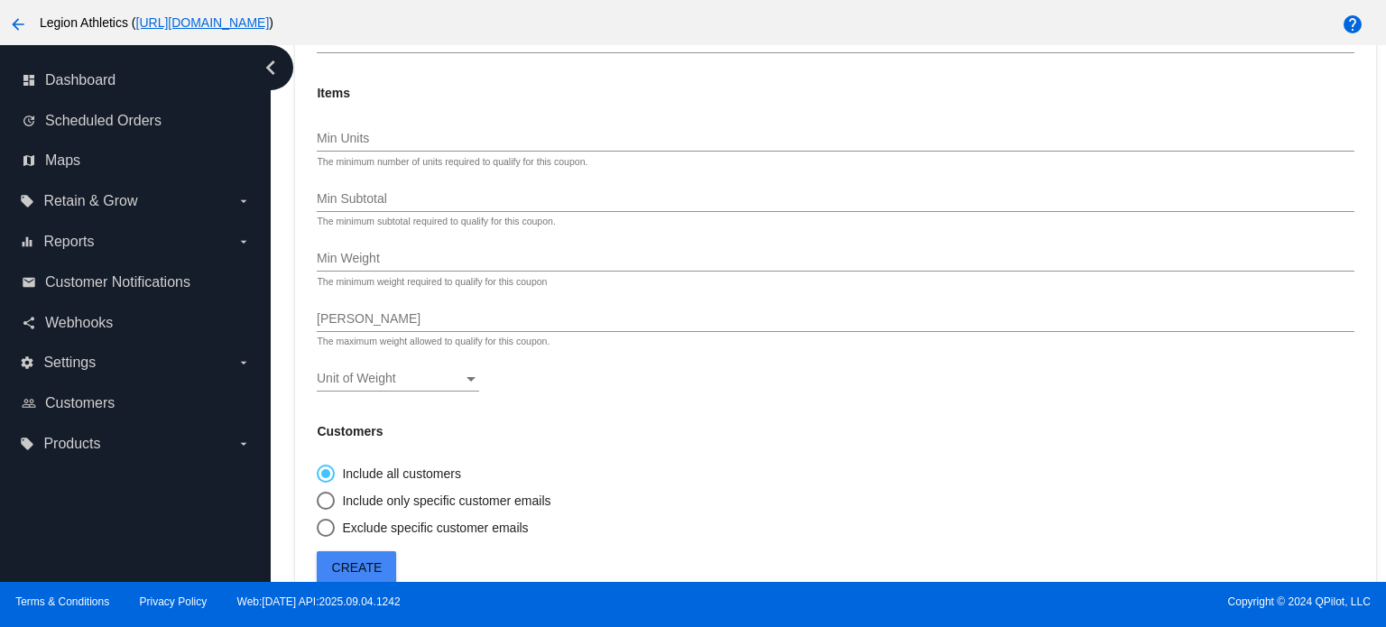
scroll to position [1531, 0]
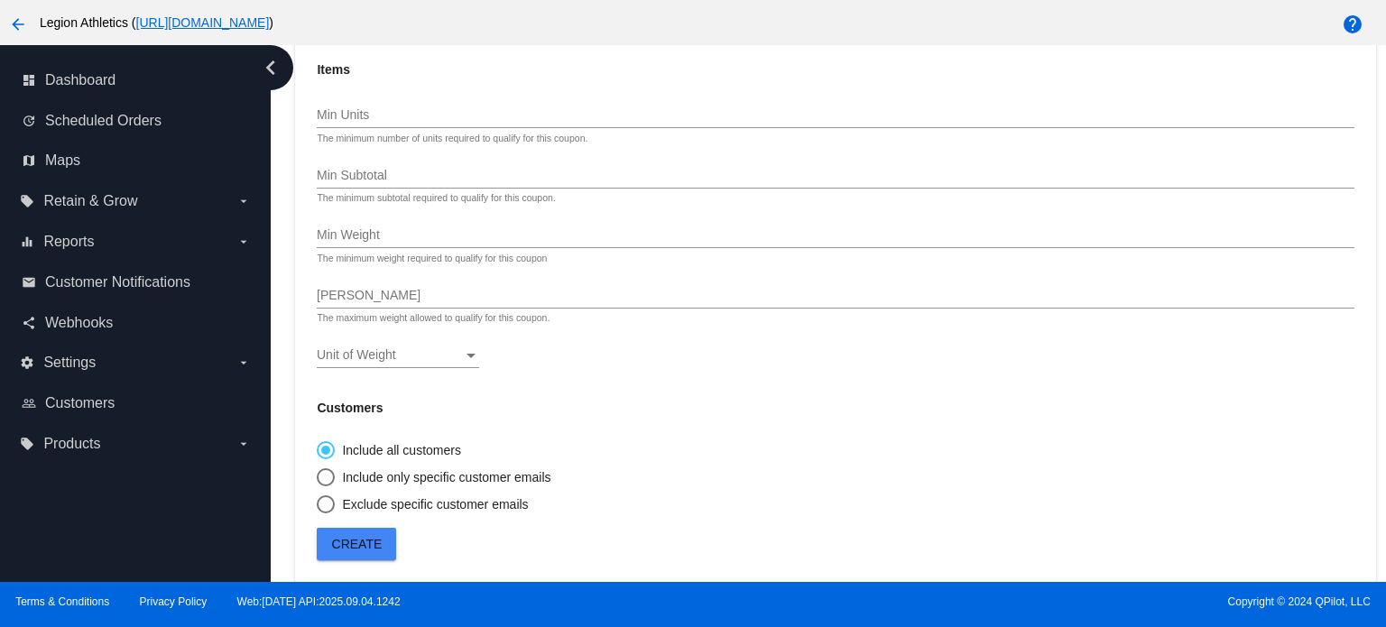
type input "Sub_StoreCredit_Lyn"
click at [354, 532] on button "Create" at bounding box center [356, 544] width 79 height 32
